Goal: Information Seeking & Learning: Find specific page/section

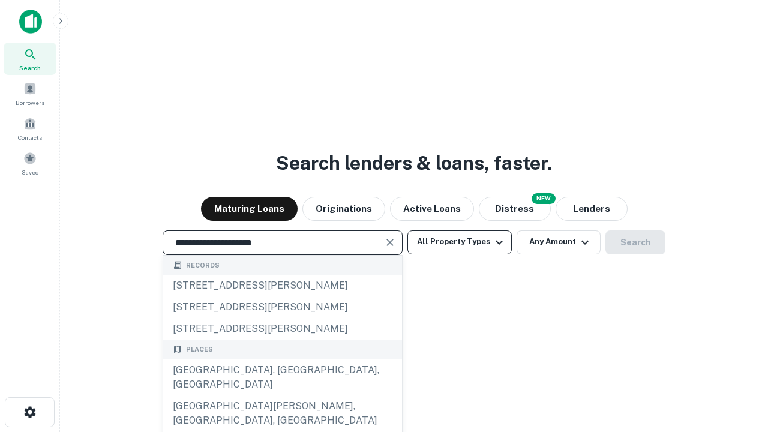
click at [282, 395] on div "[GEOGRAPHIC_DATA], [GEOGRAPHIC_DATA], [GEOGRAPHIC_DATA]" at bounding box center [282, 377] width 239 height 36
click at [459, 242] on button "All Property Types" at bounding box center [459, 242] width 104 height 24
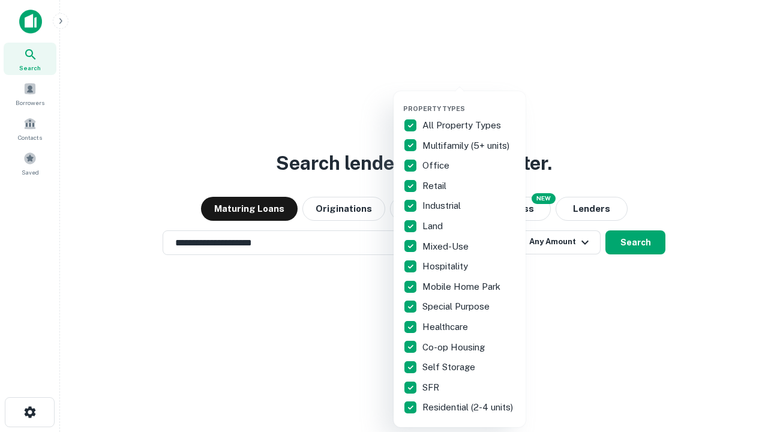
type input "**********"
click at [469, 101] on button "button" at bounding box center [469, 101] width 132 height 1
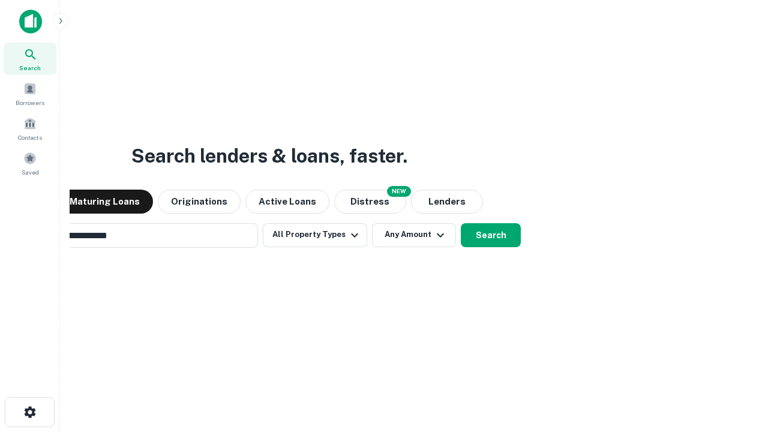
scroll to position [19, 0]
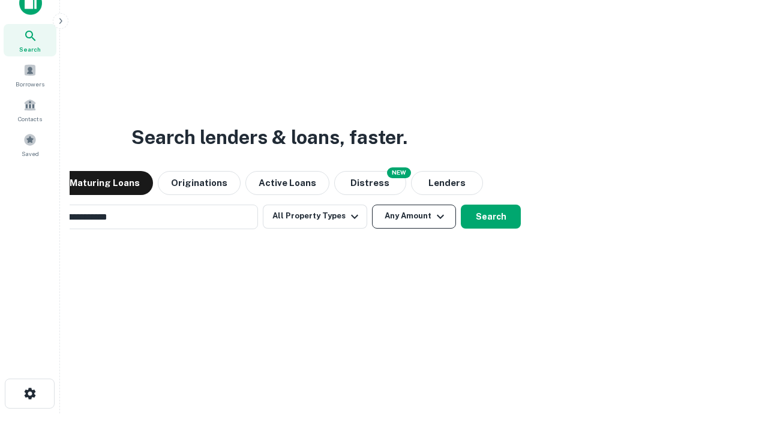
click at [372, 204] on button "Any Amount" at bounding box center [414, 216] width 84 height 24
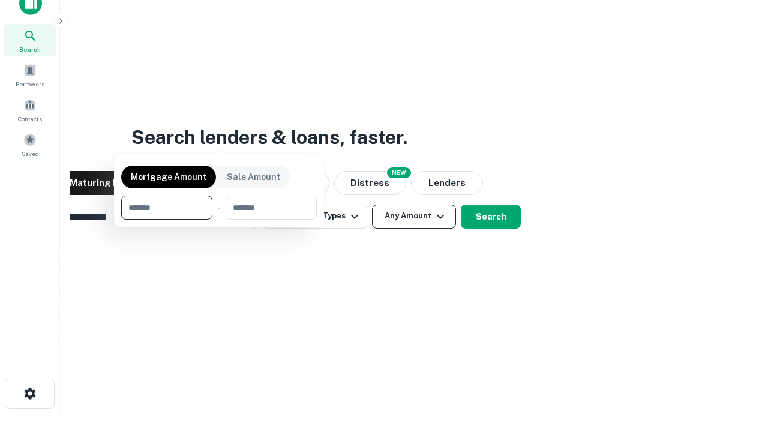
scroll to position [19, 0]
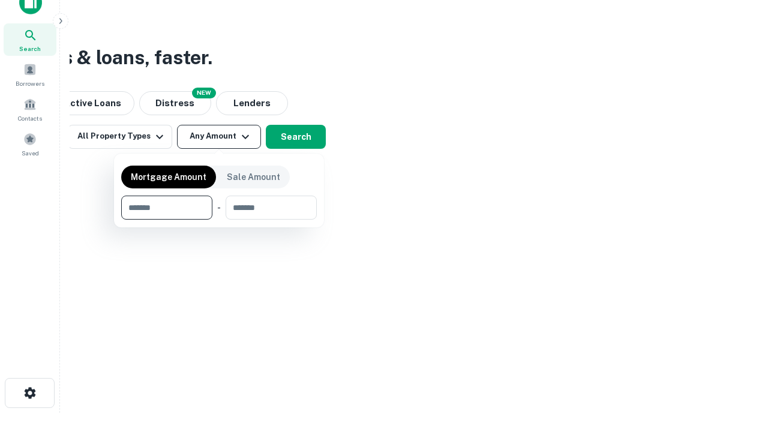
type input "*******"
click at [219, 219] on button "button" at bounding box center [218, 219] width 195 height 1
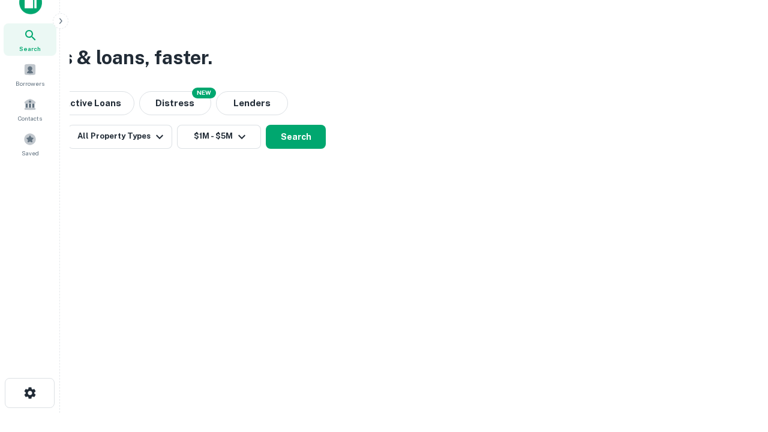
scroll to position [19, 0]
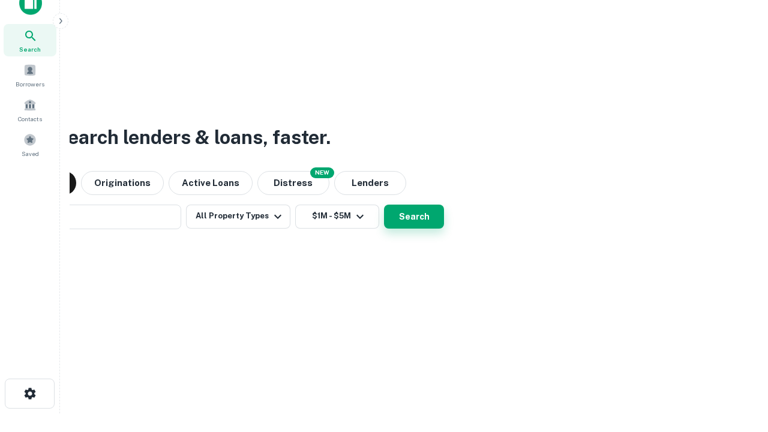
click at [384, 204] on button "Search" at bounding box center [414, 216] width 60 height 24
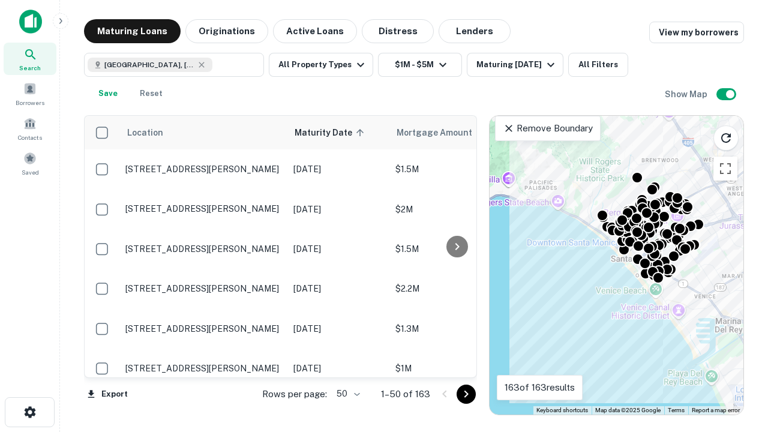
click at [346, 393] on body "Search Borrowers Contacts Saved Maturing Loans Originations Active Loans Distre…" at bounding box center [384, 216] width 768 height 432
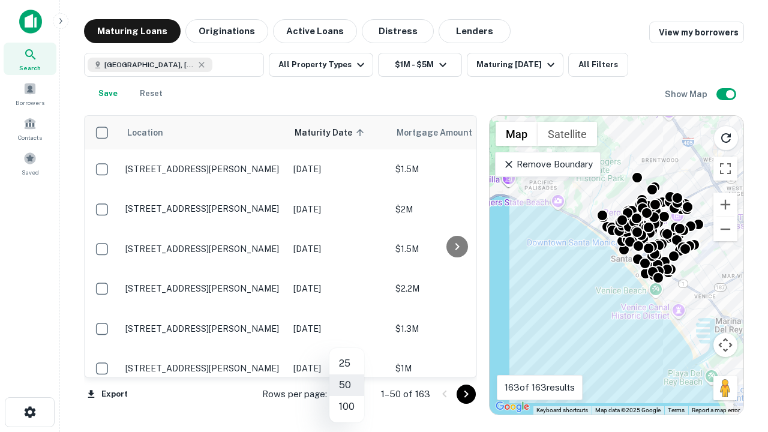
click at [347, 363] on li "25" at bounding box center [346, 364] width 35 height 22
